Goal: Communication & Community: Share content

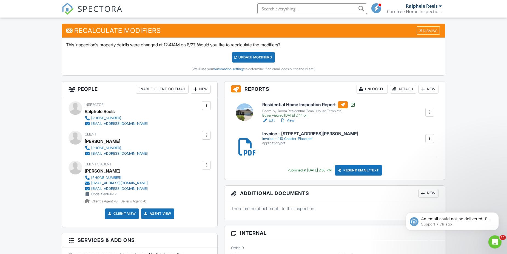
click at [401, 86] on div "Attach" at bounding box center [403, 89] width 26 height 9
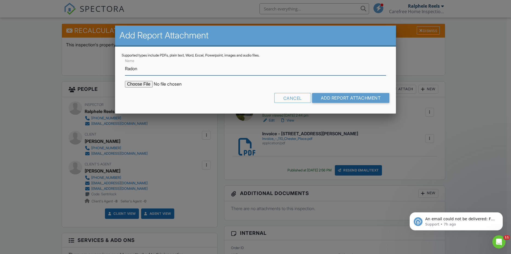
type input "Radon and [MEDICAL_DATA] Factsheet"
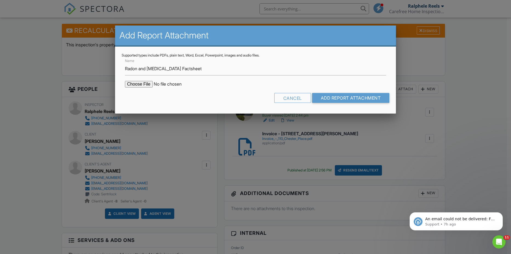
click at [147, 83] on input "file" at bounding box center [171, 84] width 93 height 7
type input "C:\fakepath\Radon and Lung Cancer Factsheet.pdf"
click at [348, 96] on input "Add Report Attachment" at bounding box center [351, 98] width 78 height 10
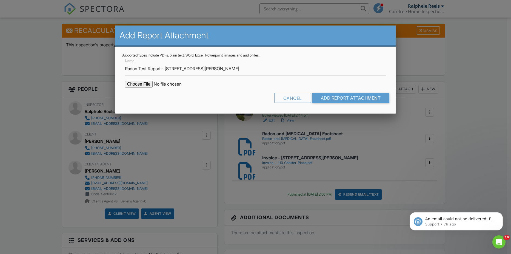
type input "Radon Test Report - 110 Chester Place"
click at [133, 83] on input "file" at bounding box center [171, 84] width 93 height 7
type input "C:\fakepath\Radon Test Report - 110 Chester Place.pdf"
click at [334, 99] on input "Add Report Attachment" at bounding box center [351, 98] width 78 height 10
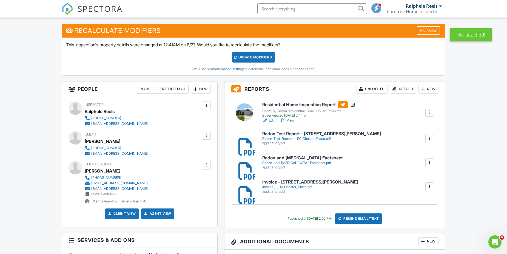
click at [365, 219] on div "Resend Email/Text" at bounding box center [358, 218] width 47 height 10
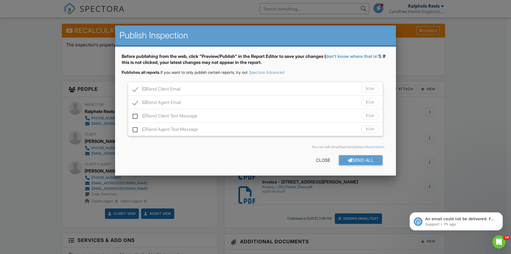
click at [249, 89] on div "Send Client Email Edit" at bounding box center [255, 88] width 255 height 13
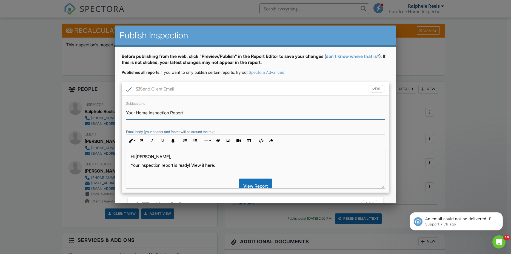
drag, startPoint x: 171, startPoint y: 113, endPoint x: 137, endPoint y: 114, distance: 33.2
click at [137, 114] on input "Your Home Inspection Report" at bounding box center [255, 112] width 259 height 13
type input "Your Radon Test Report"
click at [150, 166] on p "Your inspection report is ready! View it here:" at bounding box center [256, 165] width 250 height 6
click at [140, 165] on p "Your insp ​ ​ ection report is ready! View it here:" at bounding box center [256, 165] width 250 height 6
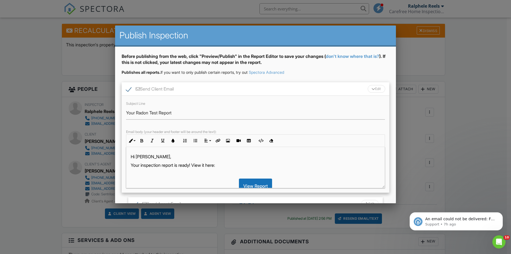
drag, startPoint x: 140, startPoint y: 165, endPoint x: 131, endPoint y: 164, distance: 9.6
click at [131, 164] on p "Your insp ​ ​ ection report is ready! View it here:" at bounding box center [256, 165] width 250 height 6
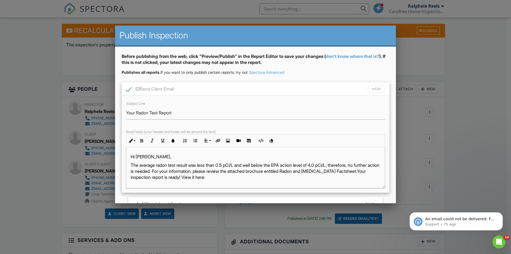
click at [219, 177] on p "The average radon test result was less than 0.5 pCi/L and well below the EPA ac…" at bounding box center [256, 171] width 250 height 18
click at [131, 164] on p "The average radon test result was less than 0.5 pCi/L and well below the EPA ac…" at bounding box center [256, 170] width 250 height 18
drag, startPoint x: 267, startPoint y: 164, endPoint x: 306, endPoint y: 165, distance: 38.9
click at [306, 165] on p "Your radon test report is ready! The average radon test result was less than 0.…" at bounding box center [256, 170] width 250 height 18
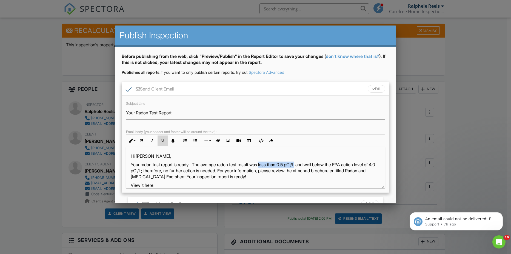
click at [162, 140] on icon "button" at bounding box center [163, 141] width 4 height 4
click at [153, 142] on icon "button" at bounding box center [152, 141] width 4 height 4
click at [256, 170] on p "Your radon test report is ready! The average radon test result was less than 0.…" at bounding box center [256, 170] width 250 height 18
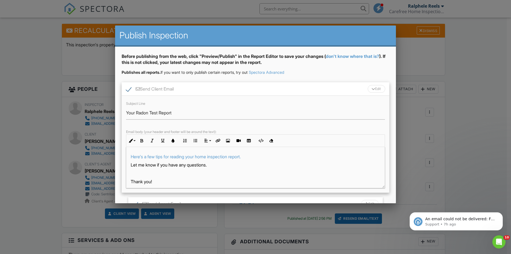
scroll to position [83, 0]
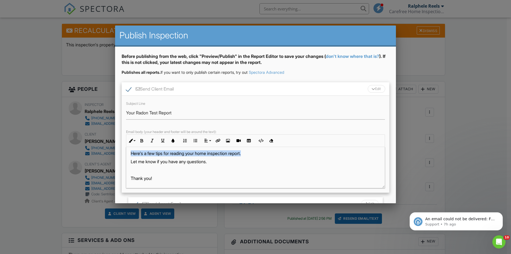
drag, startPoint x: 252, startPoint y: 154, endPoint x: 131, endPoint y: 155, distance: 121.6
click at [131, 155] on p "Here's a few tips for reading your home inspection report." at bounding box center [256, 153] width 250 height 6
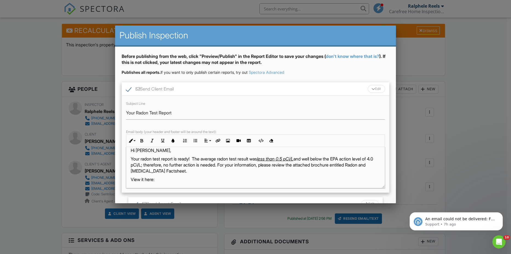
scroll to position [0, 0]
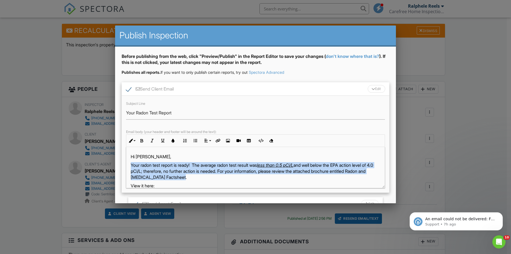
drag, startPoint x: 131, startPoint y: 165, endPoint x: 223, endPoint y: 176, distance: 93.5
click at [223, 176] on p "Your radon test report is ready! The average radon test result was less than 0.…" at bounding box center [256, 171] width 250 height 18
copy p "Your radon test report is ready! The average radon test result was less than 0.…"
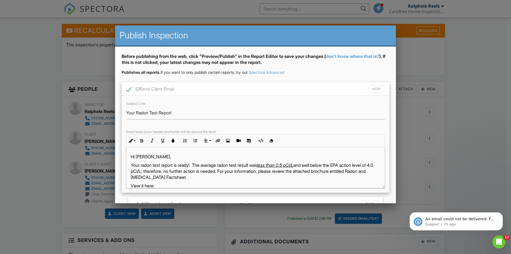
click at [249, 183] on p "View it here:" at bounding box center [256, 185] width 250 height 6
drag, startPoint x: 267, startPoint y: 164, endPoint x: 306, endPoint y: 165, distance: 38.3
click at [306, 165] on p "Your radon test report is ready! The average radon test result was less than 0.…" at bounding box center [256, 171] width 250 height 18
click at [141, 138] on button "Bold" at bounding box center [142, 140] width 10 height 10
click at [164, 141] on icon "button" at bounding box center [163, 141] width 4 height 4
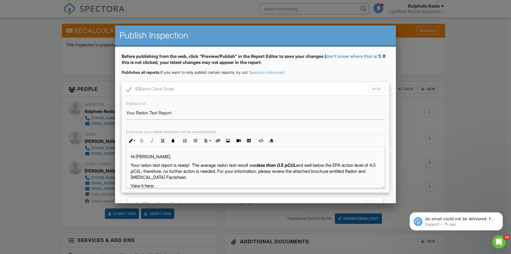
click at [248, 176] on p "Your radon test report is ready! The average radon test result was less than 0.…" at bounding box center [256, 171] width 250 height 18
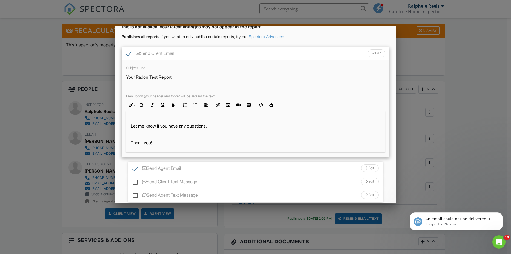
scroll to position [74, 0]
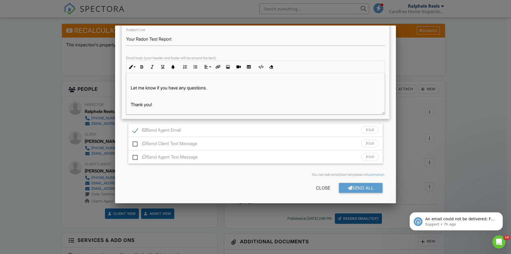
click at [254, 131] on div "Send Agent Email Edit" at bounding box center [255, 129] width 255 height 13
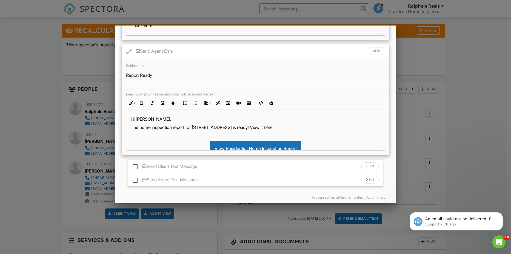
scroll to position [156, 0]
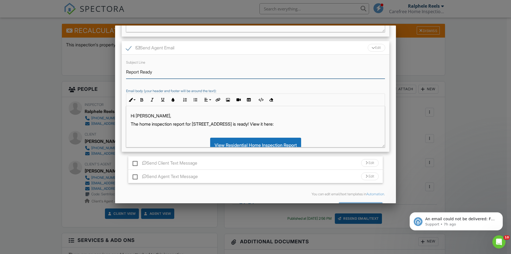
click at [127, 72] on input "Report Ready" at bounding box center [255, 71] width 259 height 13
type input "Radon Test Report Ready"
click at [131, 124] on p "The home inspection report for 110 Chester Pl is ready! View it here:" at bounding box center [256, 124] width 250 height 6
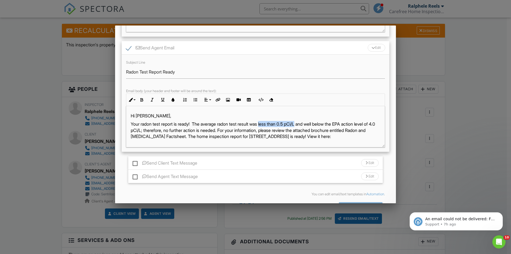
drag, startPoint x: 267, startPoint y: 124, endPoint x: 305, endPoint y: 124, distance: 37.5
click at [305, 124] on p "Your radon test report is ready! The average radon test result was less than 0.…" at bounding box center [256, 130] width 250 height 18
click at [153, 102] on button "Italic" at bounding box center [152, 99] width 10 height 10
click at [142, 101] on icon "button" at bounding box center [142, 100] width 4 height 4
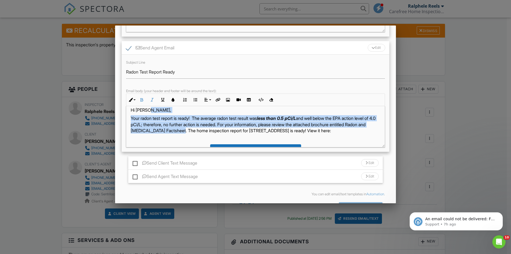
scroll to position [0, 0]
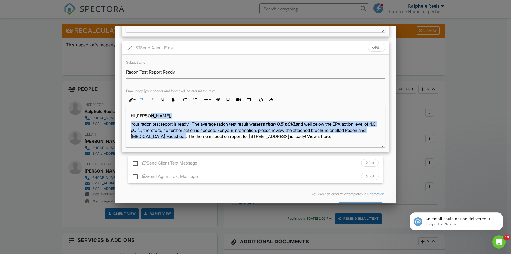
drag, startPoint x: 220, startPoint y: 108, endPoint x: 245, endPoint y: 108, distance: 24.4
click at [245, 108] on div "Hi Tracy, Your radon test report is ready! The average radon test result was le…" at bounding box center [255, 189] width 259 height 167
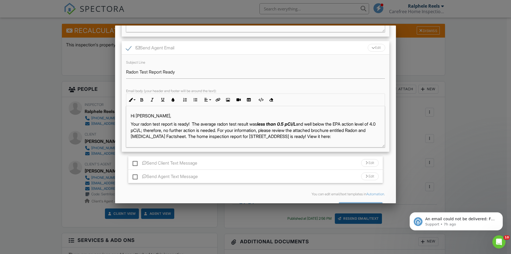
click at [224, 136] on p "Your radon test report is ready! The average radon test result was less than 0.…" at bounding box center [256, 130] width 250 height 18
drag, startPoint x: 220, startPoint y: 134, endPoint x: 332, endPoint y: 139, distance: 112.4
click at [332, 139] on p "Your radon test report is ready! The average radon test result was less than 0.…" at bounding box center [256, 130] width 250 height 18
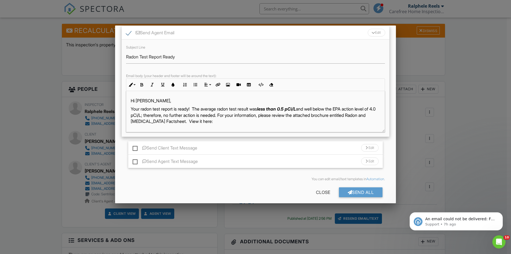
scroll to position [175, 0]
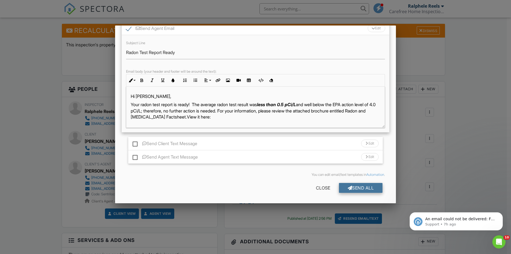
click at [349, 186] on div "Send All" at bounding box center [361, 188] width 44 height 10
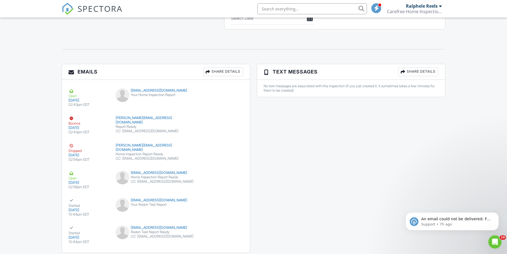
scroll to position [701, 0]
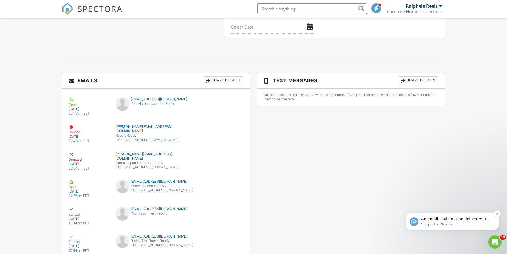
click at [439, 218] on p "An email could not be delivered: For more information, view Why emails don't ge…" at bounding box center [456, 218] width 71 height 5
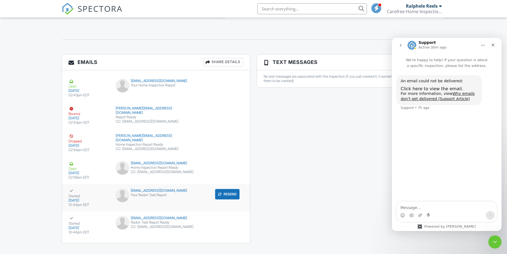
scroll to position [728, 0]
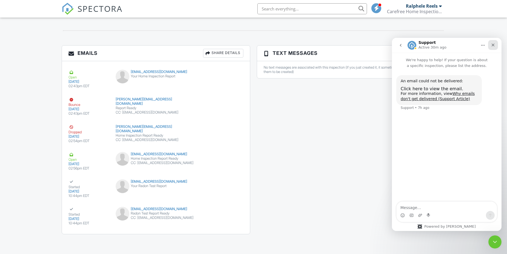
click at [494, 44] on icon "Close" at bounding box center [492, 45] width 3 height 3
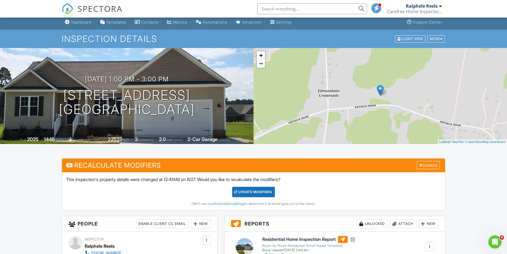
scroll to position [0, 0]
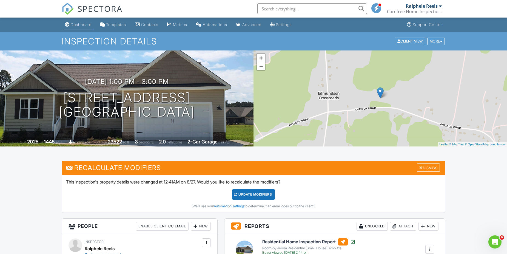
click at [87, 26] on div "Dashboard" at bounding box center [81, 24] width 21 height 5
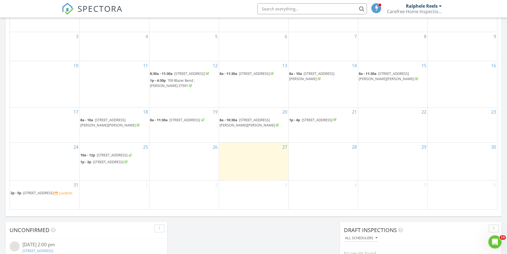
scroll to position [301, 0]
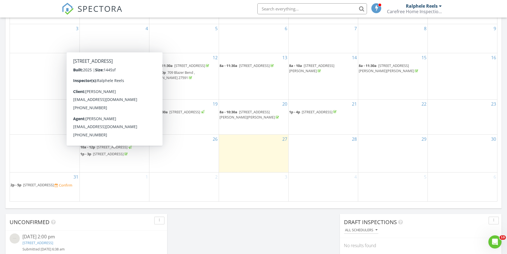
click at [112, 151] on span "[STREET_ADDRESS]" at bounding box center [108, 153] width 31 height 5
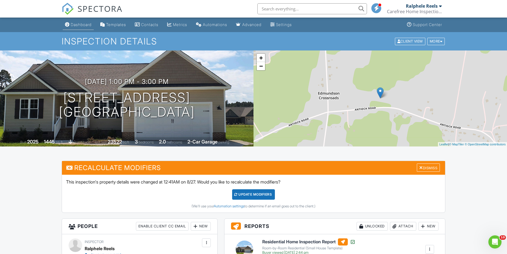
click at [81, 21] on link "Dashboard" at bounding box center [78, 25] width 31 height 10
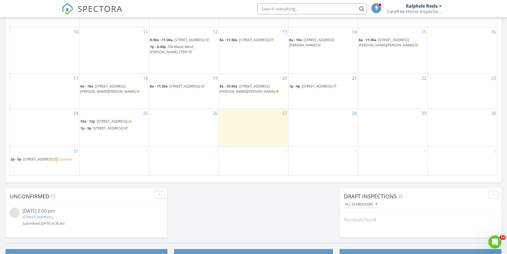
scroll to position [329, 0]
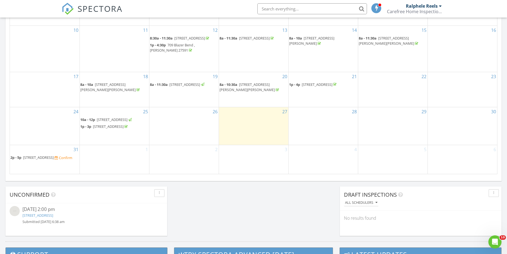
click at [44, 159] on span "409 E 11th Street, Siler City 27344" at bounding box center [38, 157] width 31 height 5
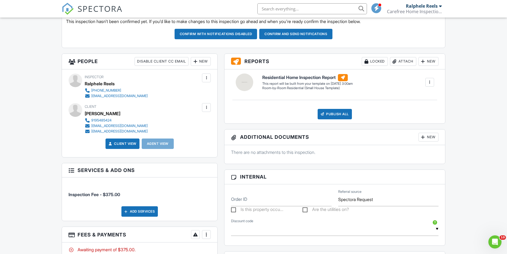
scroll to position [164, 0]
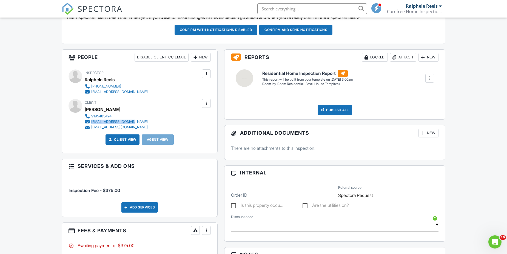
drag, startPoint x: 132, startPoint y: 123, endPoint x: 90, endPoint y: 122, distance: 41.6
click at [90, 122] on div "9195485424 [EMAIL_ADDRESS][DOMAIN_NAME] [EMAIL_ADDRESS][DOMAIN_NAME]" at bounding box center [118, 121] width 67 height 16
copy link "[EMAIL_ADDRESS][DOMAIN_NAME]"
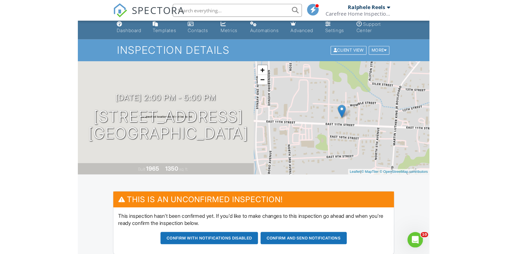
scroll to position [0, 0]
